Goal: Answer question/provide support: Share knowledge or assist other users

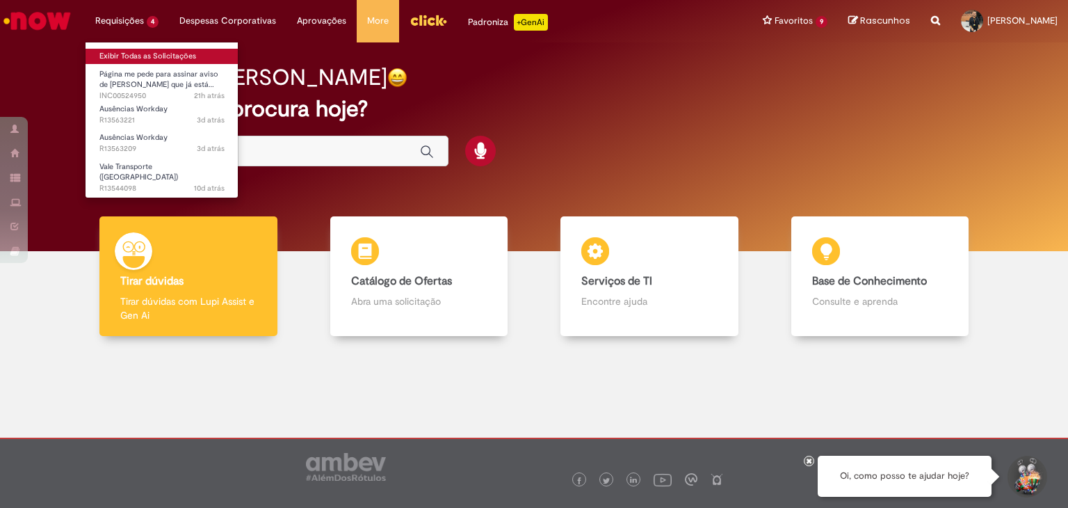
click at [111, 54] on link "Exibir Todas as Solicitações" at bounding box center [162, 56] width 153 height 15
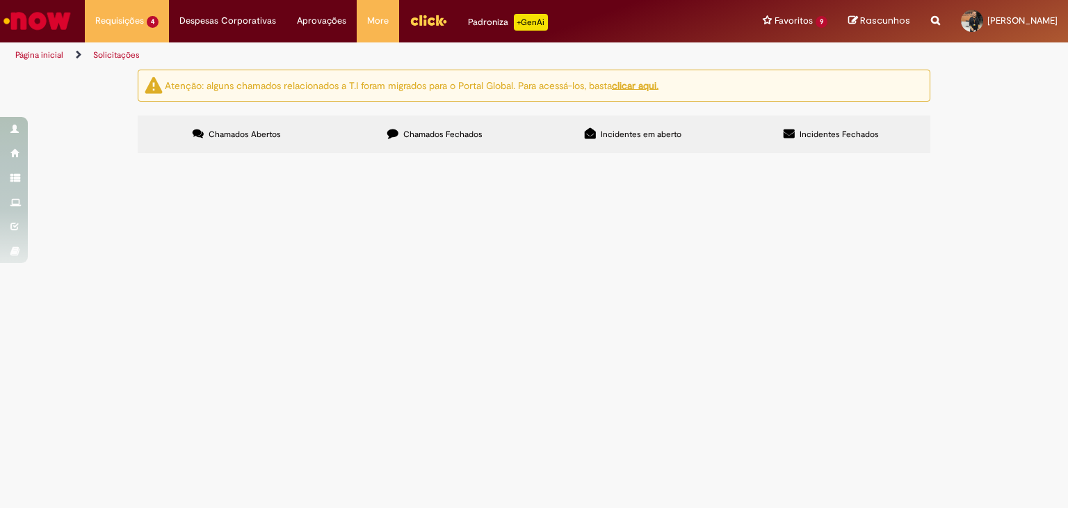
click at [575, 118] on label "Incidentes em aberto" at bounding box center [633, 134] width 198 height 38
click at [442, 125] on label "Chamados Fechados" at bounding box center [435, 134] width 198 height 38
click at [260, 132] on span "Chamados Abertos" at bounding box center [245, 134] width 72 height 11
click at [0, 0] on span "Prezados, funcionário foi encaminhado ao INSS, já está afastado na folha mas ai…" at bounding box center [0, 0] width 0 height 0
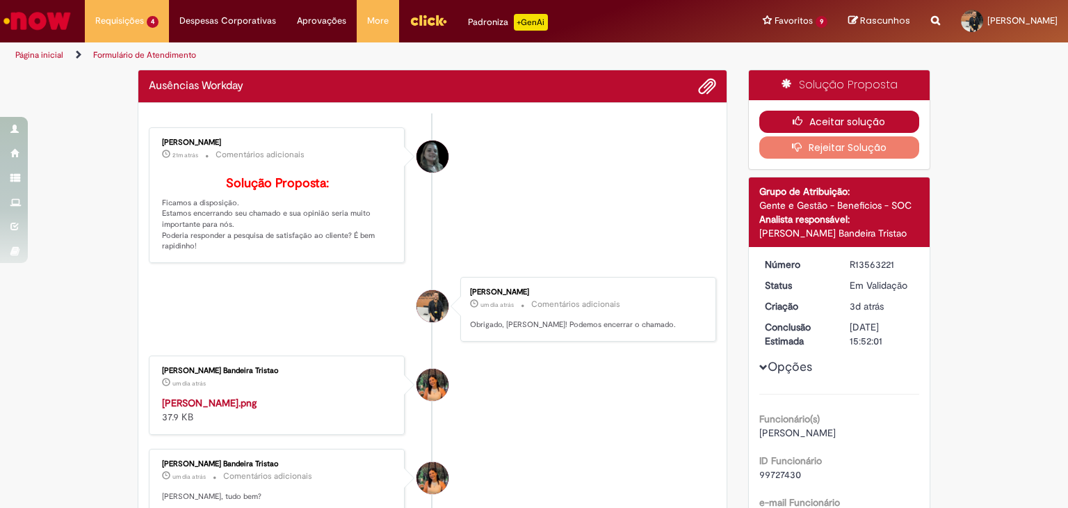
click at [798, 120] on icon "button" at bounding box center [801, 121] width 17 height 10
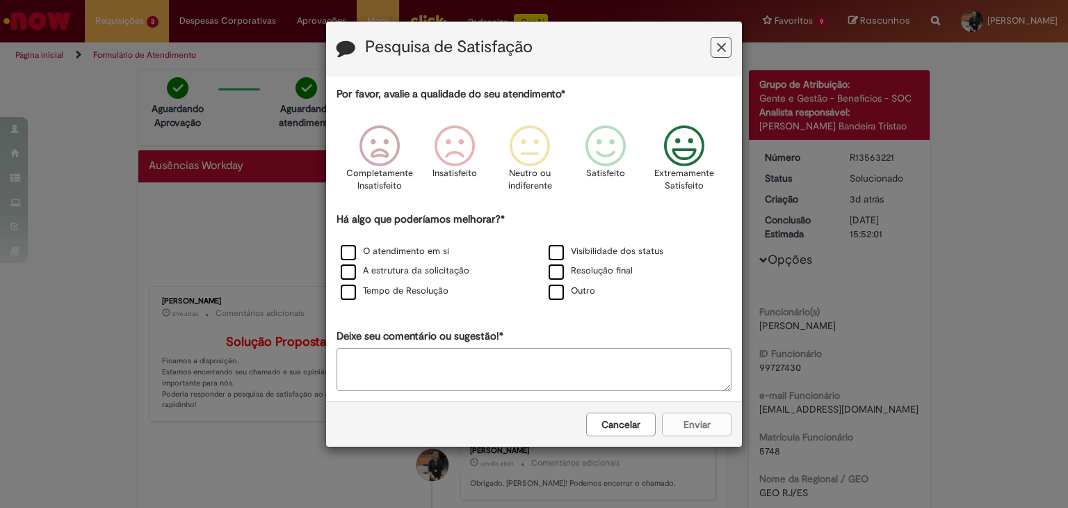
click at [679, 149] on icon "Feedback" at bounding box center [684, 146] width 52 height 42
click at [600, 241] on div "Há algo que poderíamos melhorar?* O atendimento em si Visibilidade dos status A…" at bounding box center [534, 257] width 395 height 90
click at [598, 250] on label "Visibilidade dos status" at bounding box center [606, 251] width 115 height 13
click at [380, 254] on label "O atendimento em si" at bounding box center [395, 251] width 108 height 13
click at [387, 266] on label "A estrutura da solicitação" at bounding box center [405, 270] width 129 height 13
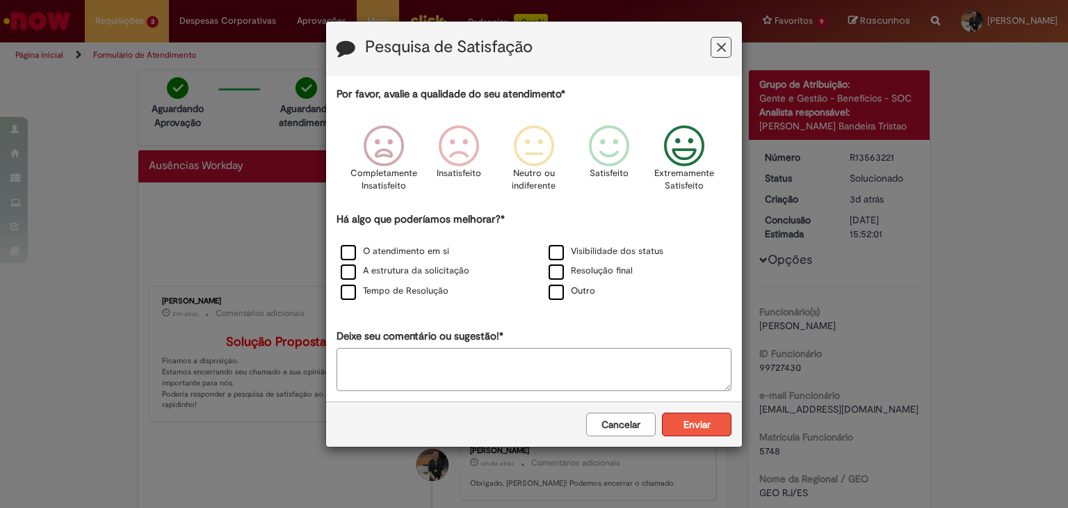
click at [697, 420] on button "Enviar" at bounding box center [697, 424] width 70 height 24
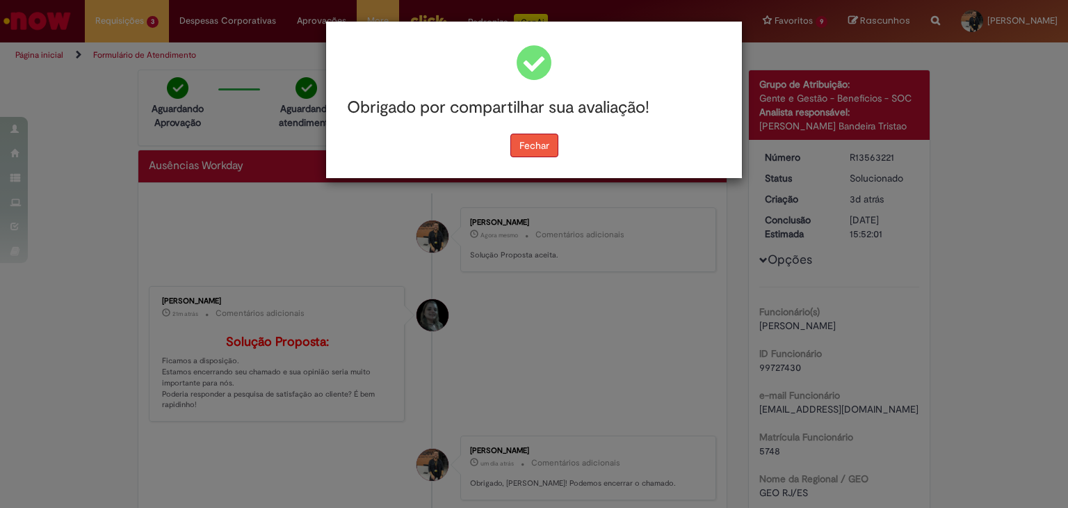
click at [543, 136] on button "Fechar" at bounding box center [534, 146] width 48 height 24
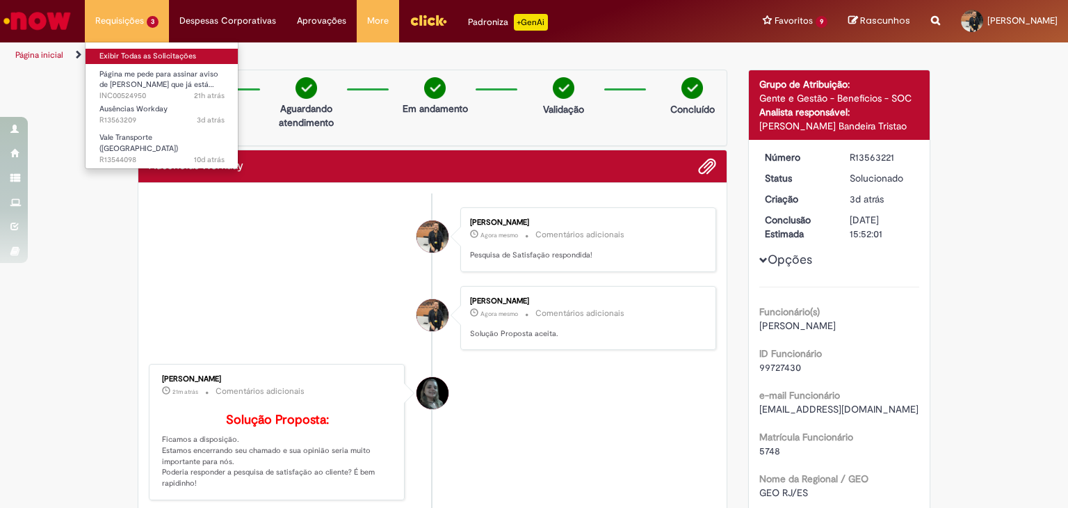
click at [126, 51] on link "Exibir Todas as Solicitações" at bounding box center [162, 56] width 153 height 15
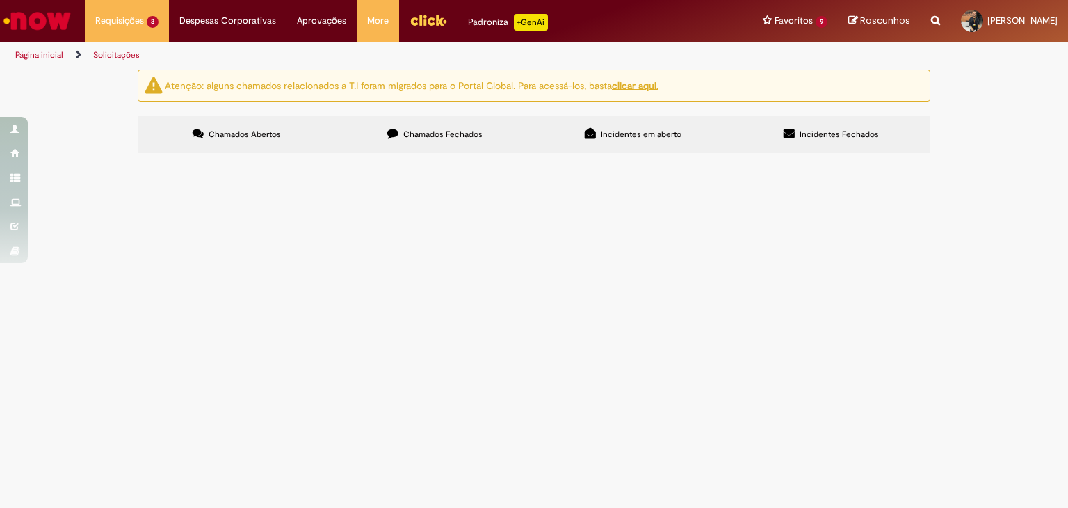
click at [0, 0] on td "Ausências Workday" at bounding box center [0, 0] width 0 height 0
click at [0, 0] on span "Ausências Workday" at bounding box center [0, 0] width 0 height 0
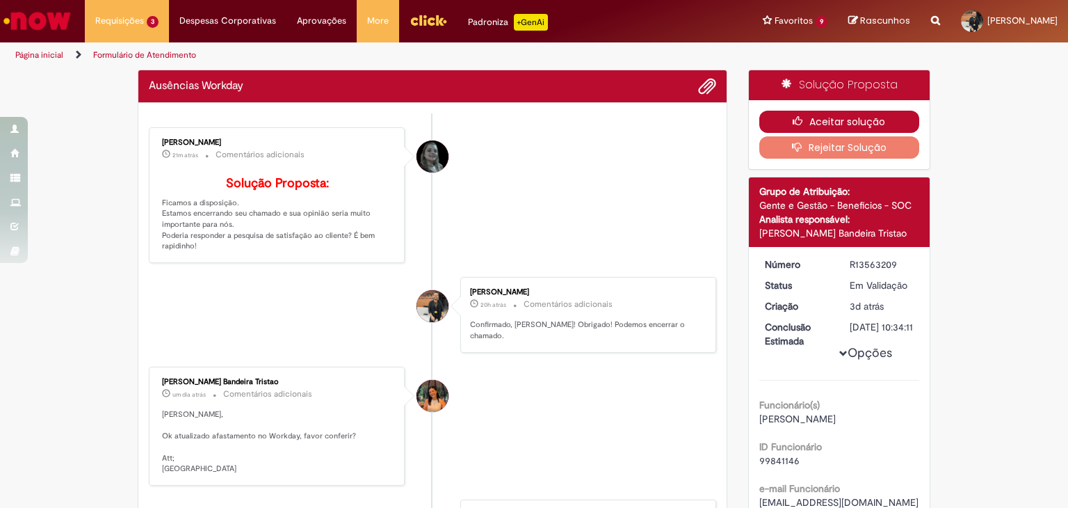
click at [848, 116] on button "Aceitar solução" at bounding box center [839, 122] width 161 height 22
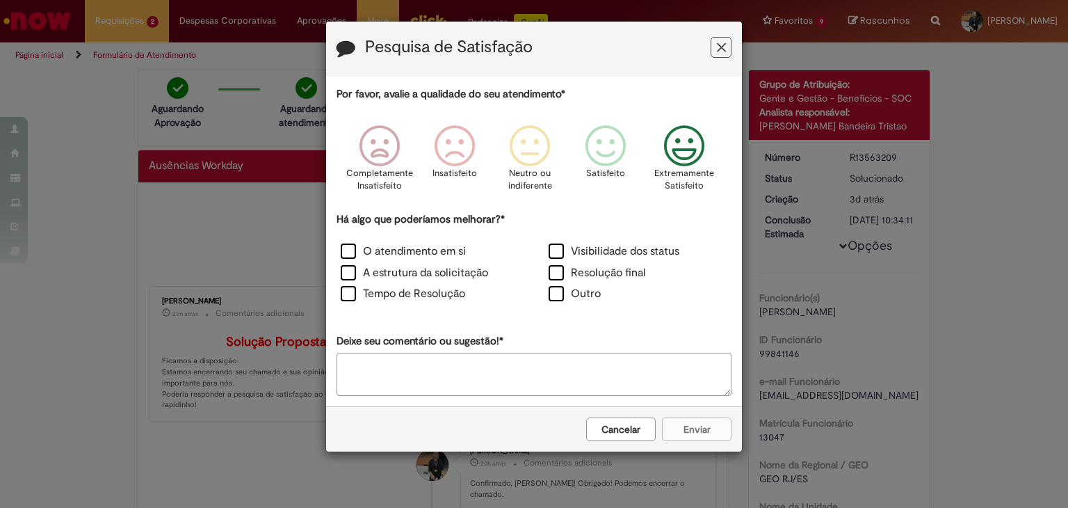
click at [676, 149] on icon "Feedback" at bounding box center [684, 146] width 52 height 42
click at [372, 254] on label "O atendimento em si" at bounding box center [403, 251] width 125 height 16
click at [369, 265] on label "A estrutura da solicitação" at bounding box center [414, 273] width 147 height 16
click at [690, 441] on div "Cancelar Enviar" at bounding box center [534, 428] width 416 height 45
click at [690, 426] on button "Enviar" at bounding box center [697, 429] width 70 height 24
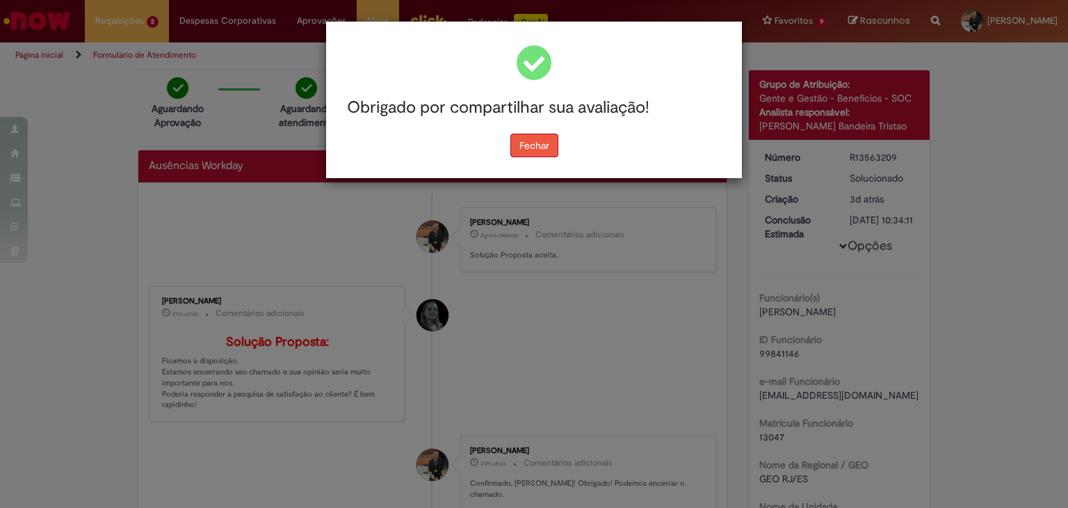
click at [541, 149] on button "Fechar" at bounding box center [534, 146] width 48 height 24
